Goal: Task Accomplishment & Management: Manage account settings

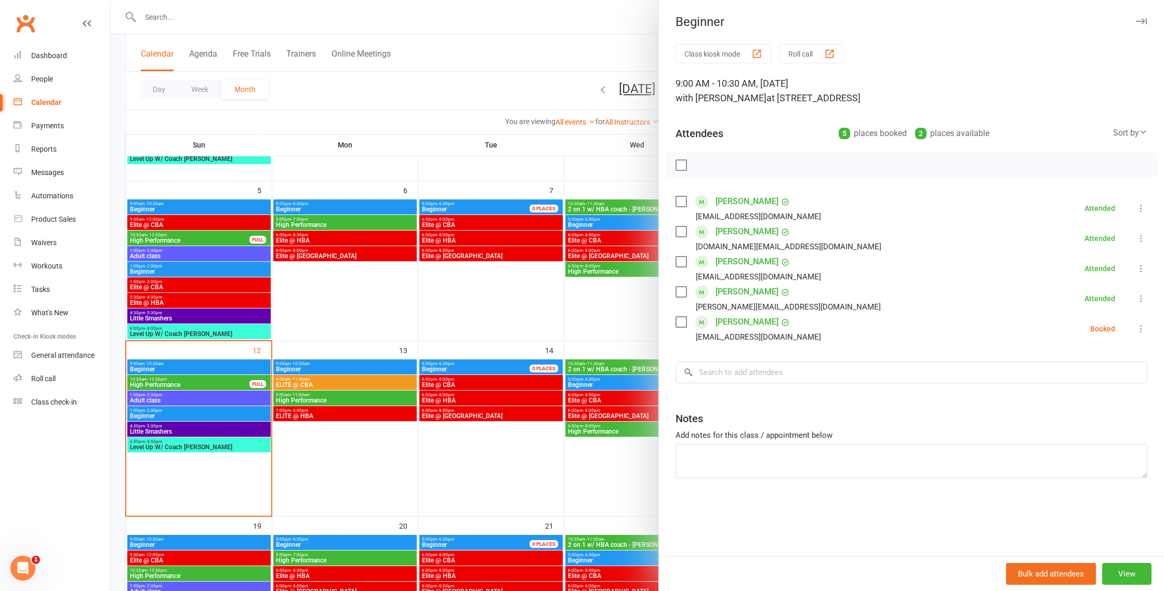
click at [447, 406] on div at bounding box center [637, 295] width 1054 height 591
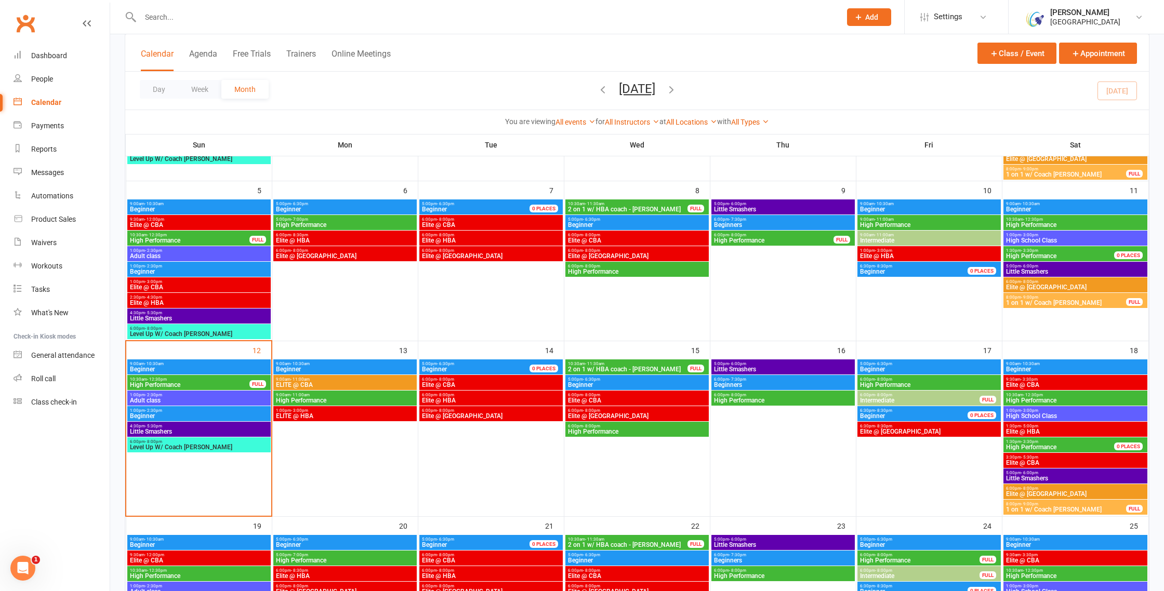
click at [456, 403] on span "Elite @ HBA" at bounding box center [490, 401] width 139 height 6
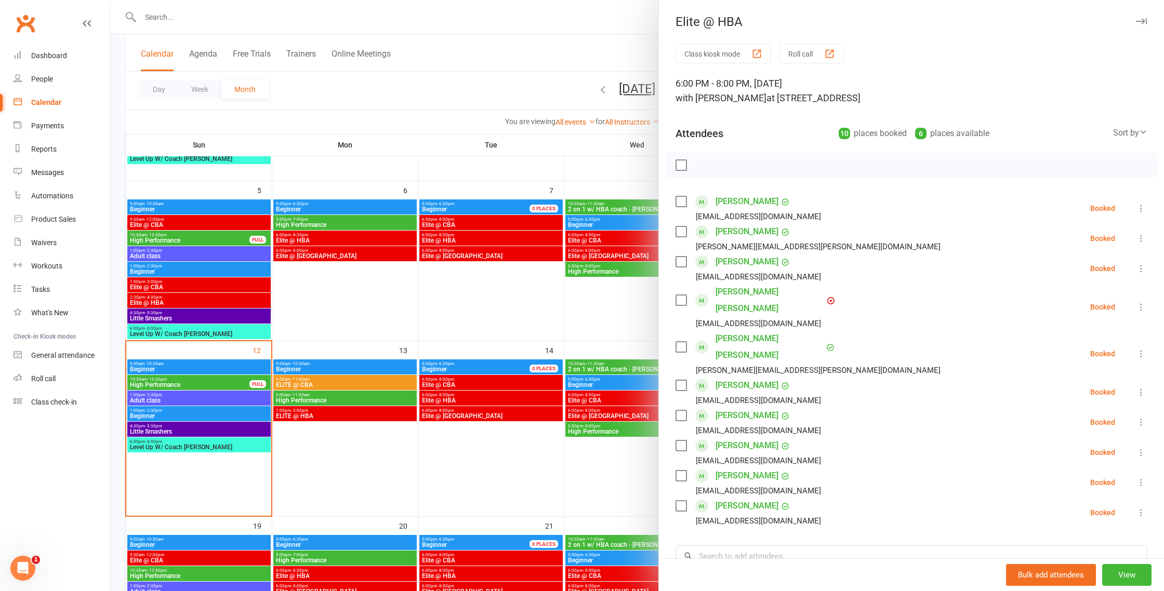
click at [1144, 302] on icon at bounding box center [1141, 307] width 10 height 10
click at [1053, 338] on link "Remove" at bounding box center [1086, 348] width 122 height 21
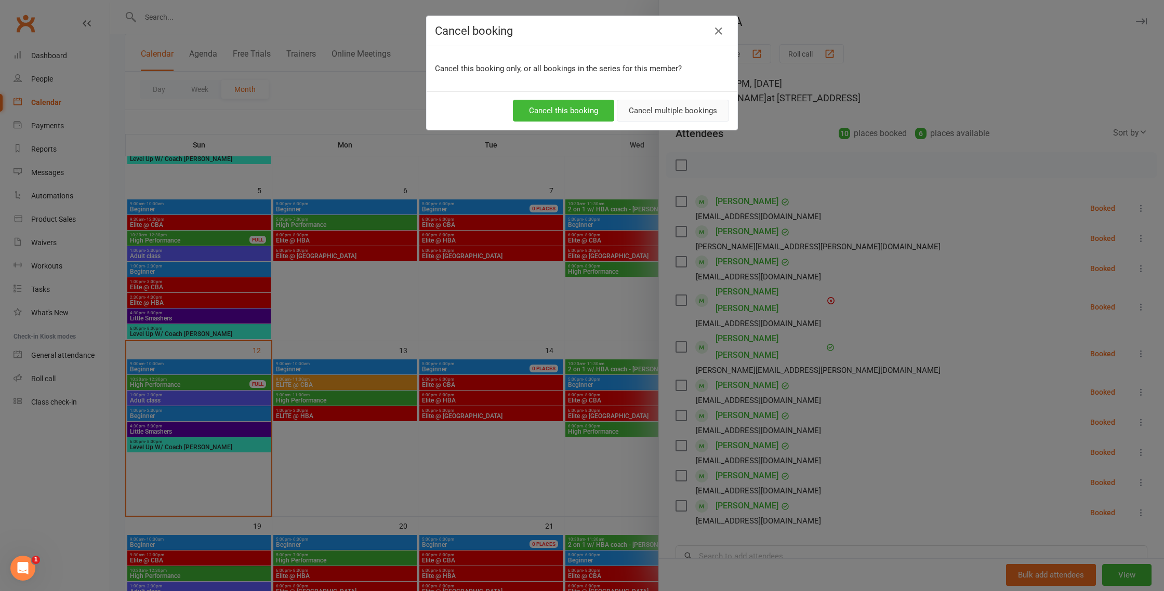
click at [671, 113] on button "Cancel multiple bookings" at bounding box center [673, 111] width 112 height 22
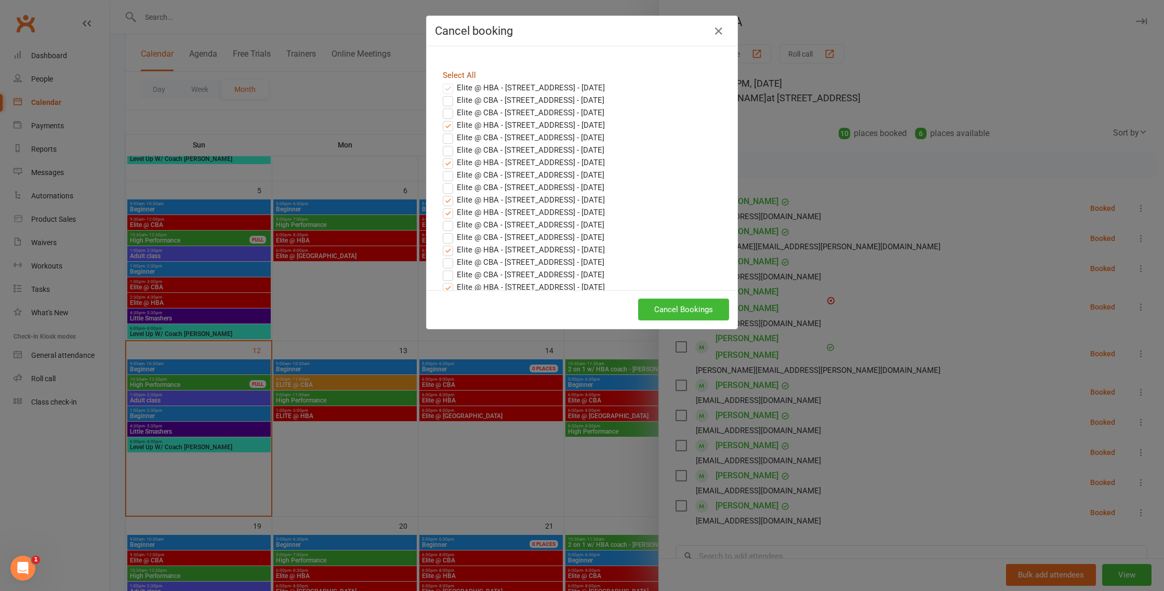
click at [467, 76] on link "Select All" at bounding box center [459, 75] width 33 height 9
drag, startPoint x: 696, startPoint y: 318, endPoint x: 694, endPoint y: 311, distance: 6.6
click at [695, 317] on button "Cancel Bookings" at bounding box center [683, 310] width 91 height 22
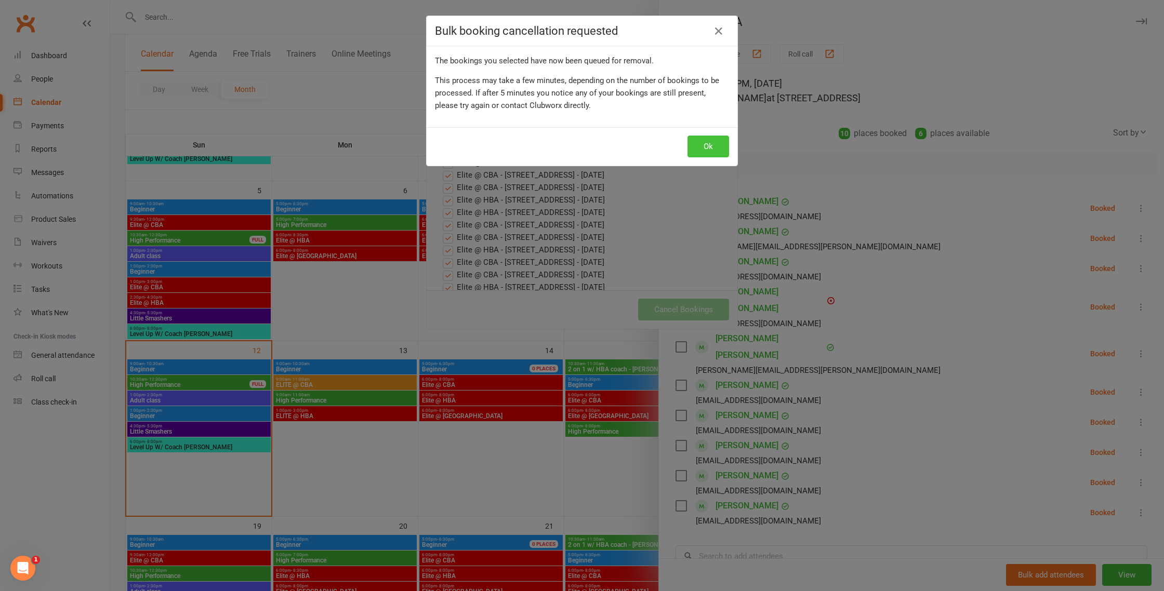
click at [711, 145] on button "Ok" at bounding box center [709, 147] width 42 height 22
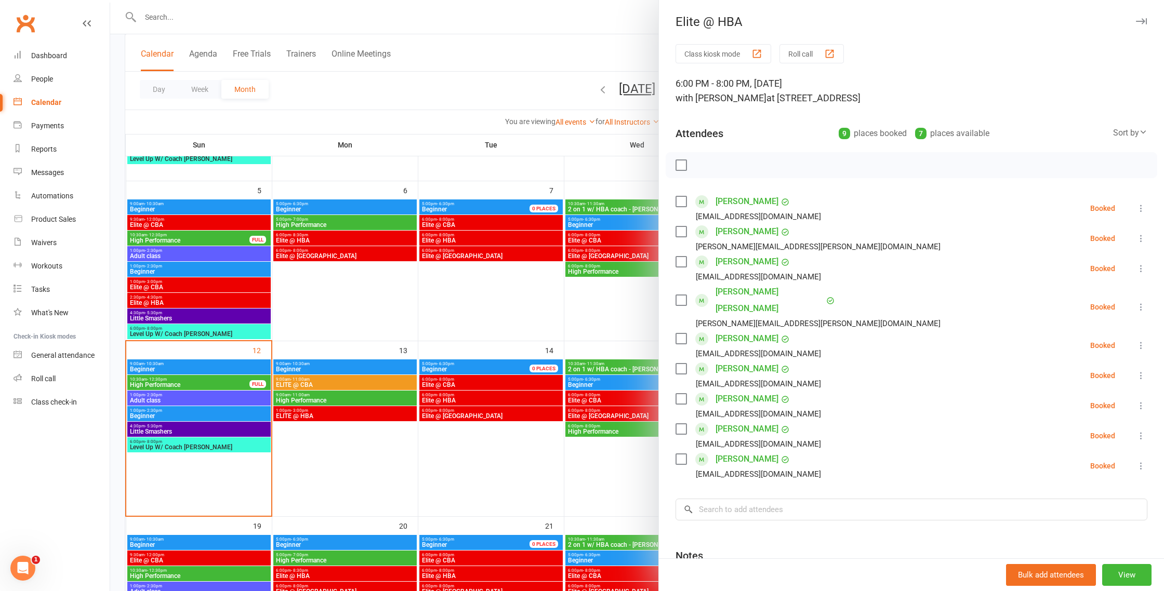
click at [637, 309] on div at bounding box center [637, 295] width 1054 height 591
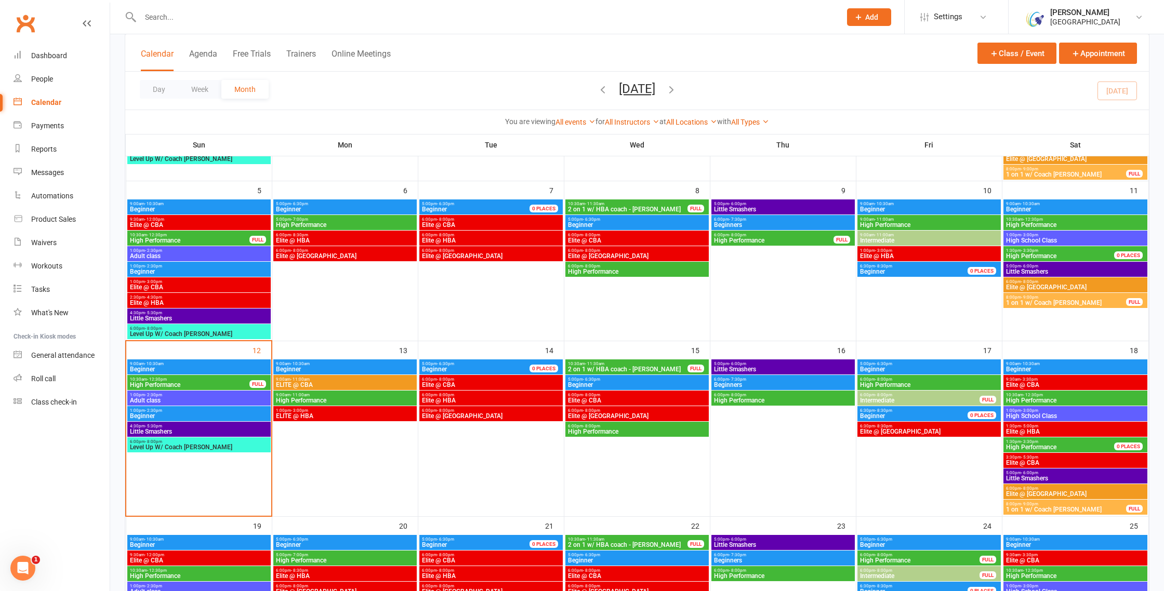
click at [468, 415] on span "Elite @ [GEOGRAPHIC_DATA]" at bounding box center [490, 416] width 139 height 6
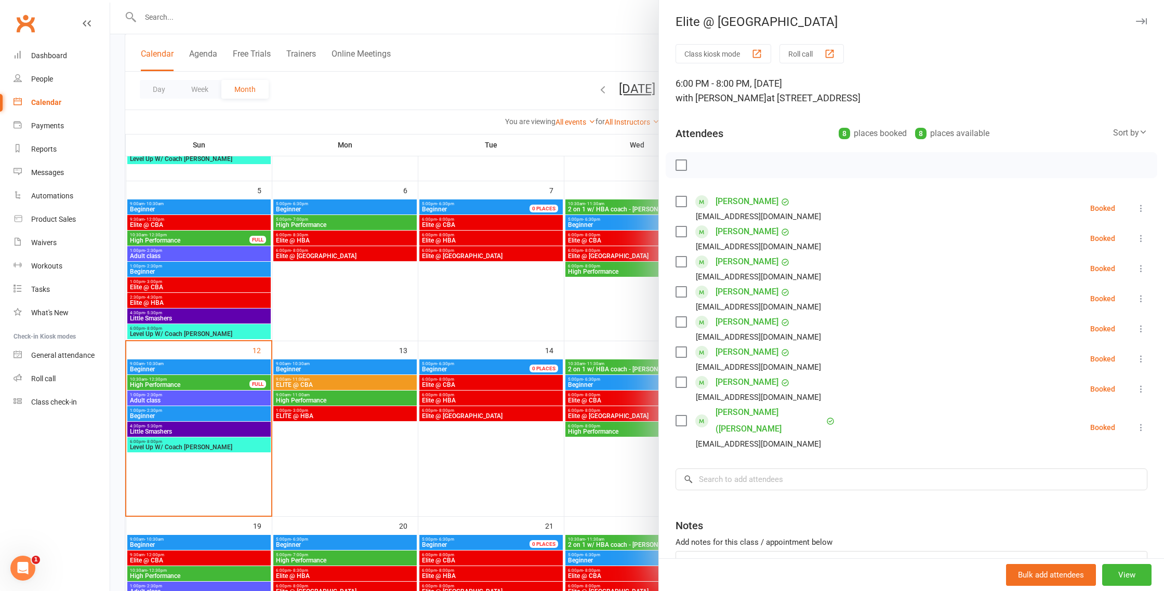
click at [681, 234] on label at bounding box center [681, 232] width 10 height 10
click at [769, 163] on icon "button" at bounding box center [769, 165] width 11 height 11
